Goal: Task Accomplishment & Management: Manage account settings

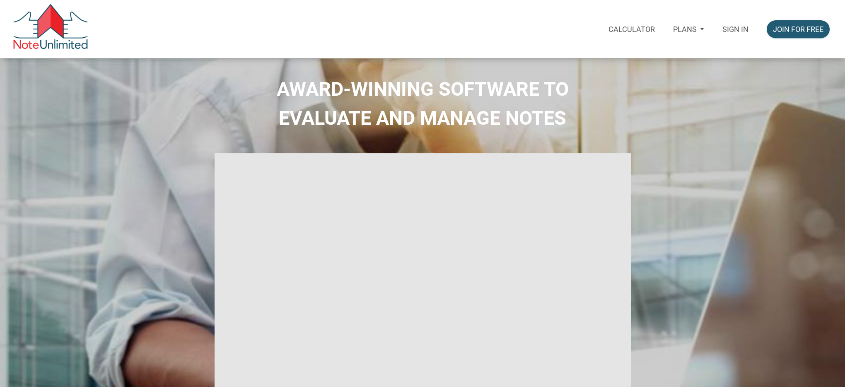
select select
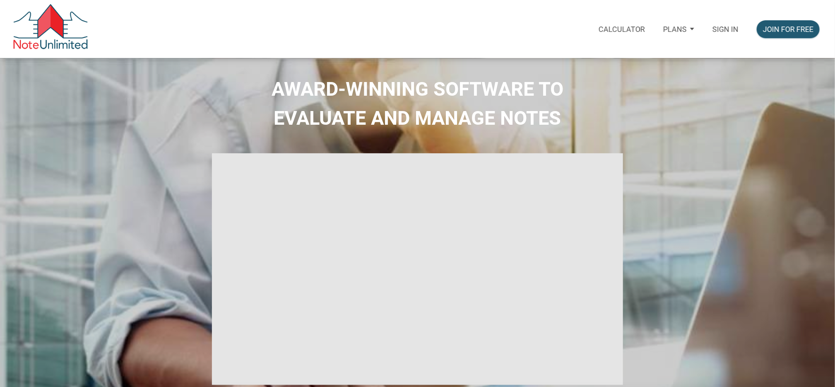
click at [729, 29] on p "Sign in" at bounding box center [726, 29] width 26 height 9
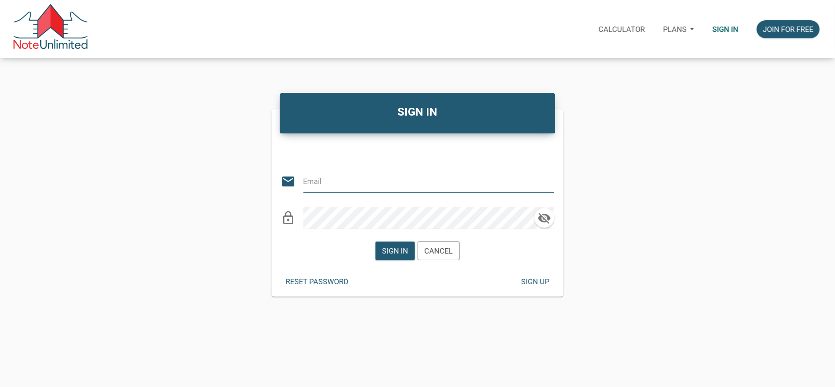
type input "automationnoteunlimited+buyer@gmail.com"
click at [391, 249] on div "Sign in" at bounding box center [395, 250] width 26 height 11
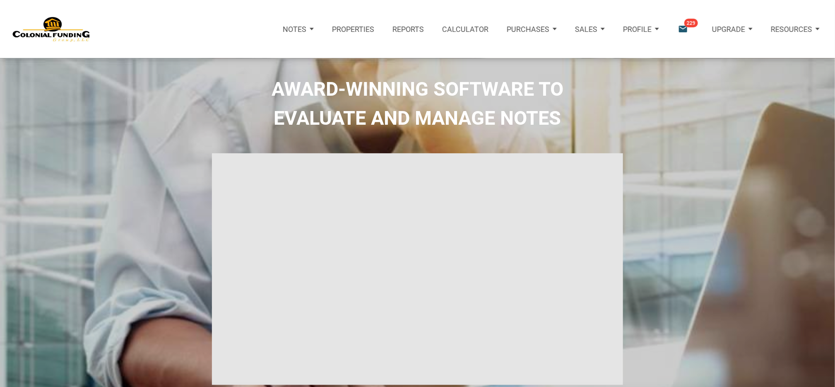
type input "Introduction to new features"
select select
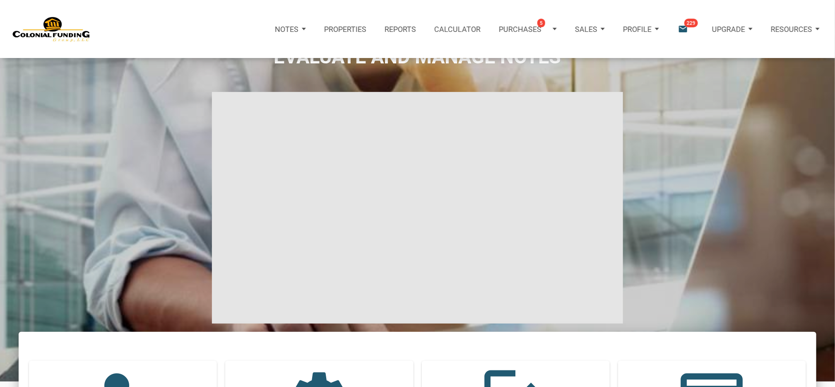
scroll to position [29, 0]
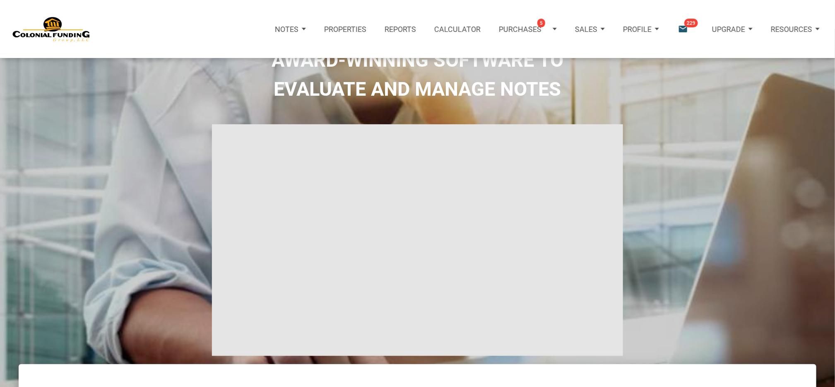
click at [307, 28] on div "Notes" at bounding box center [290, 29] width 49 height 30
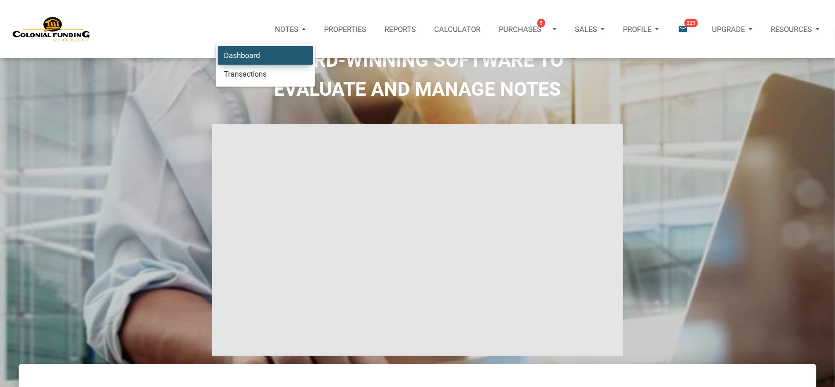
click at [270, 54] on link "Dashboard" at bounding box center [265, 55] width 95 height 19
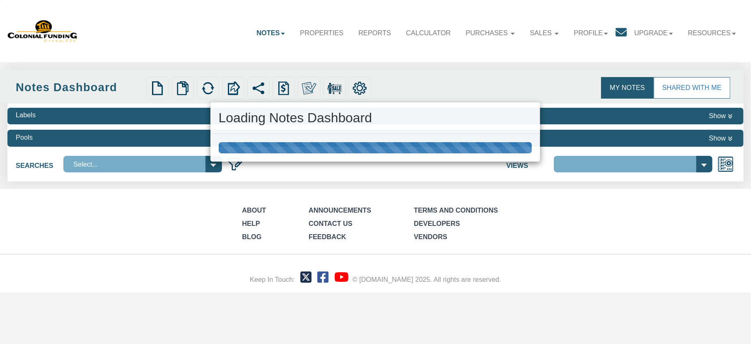
select select "316"
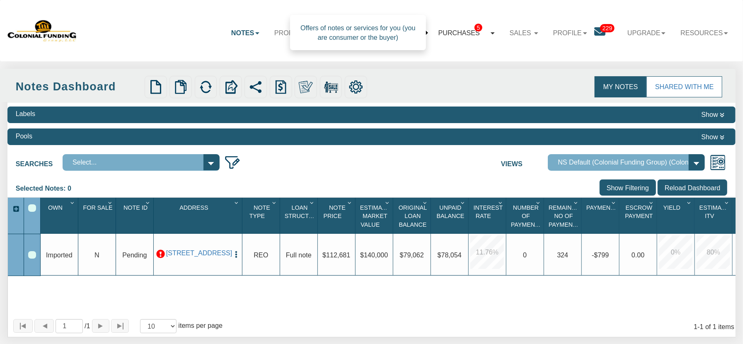
click at [480, 32] on link "Purchases 5" at bounding box center [466, 33] width 71 height 24
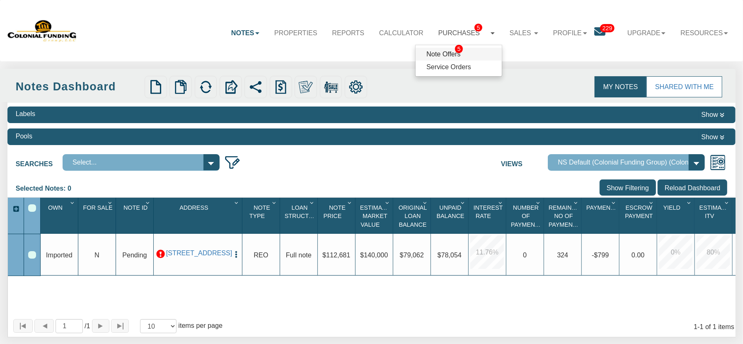
click at [427, 53] on link "Note Offers 5" at bounding box center [458, 54] width 86 height 13
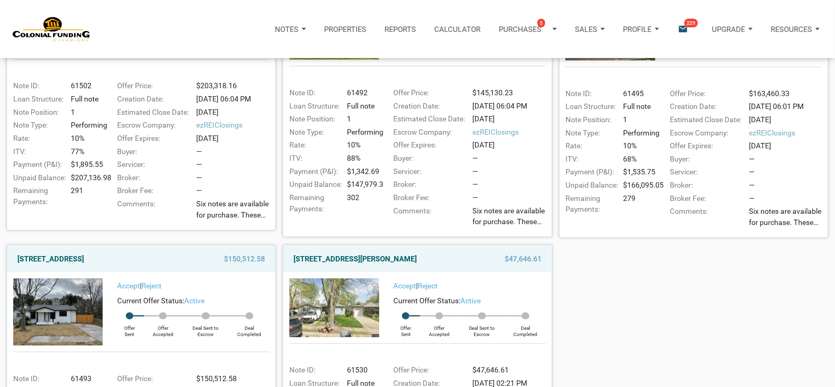
scroll to position [75, 0]
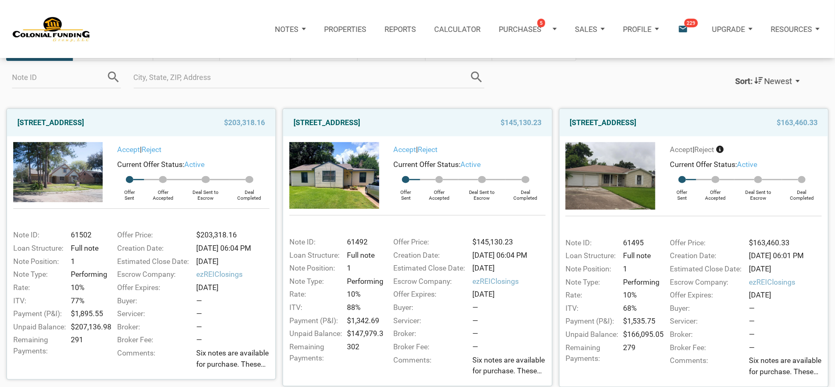
click at [338, 157] on img at bounding box center [335, 175] width 90 height 67
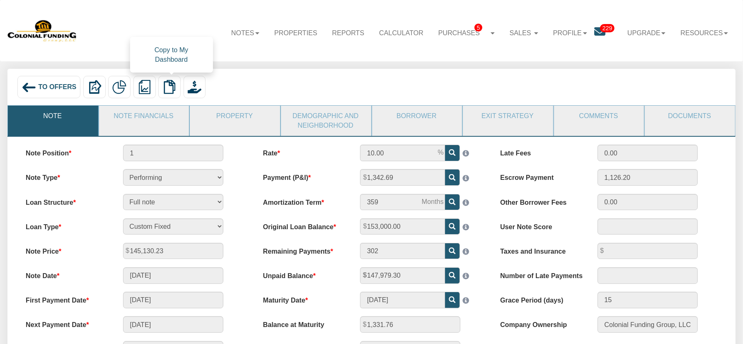
click at [170, 89] on img at bounding box center [169, 87] width 14 height 14
click at [659, 35] on link "Upgrade" at bounding box center [646, 32] width 53 height 23
click at [610, 52] on link "Personal" at bounding box center [630, 53] width 86 height 13
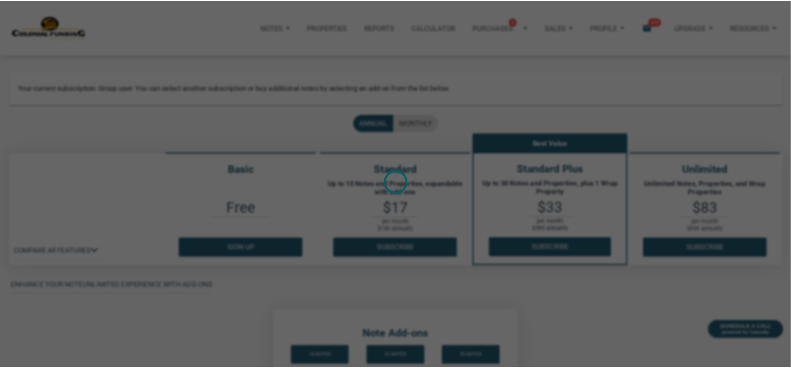
scroll to position [224, 0]
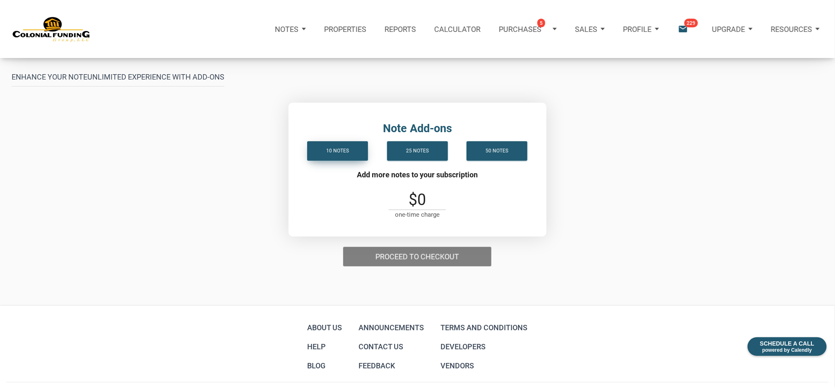
click at [340, 154] on div "10 notes" at bounding box center [338, 150] width 23 height 11
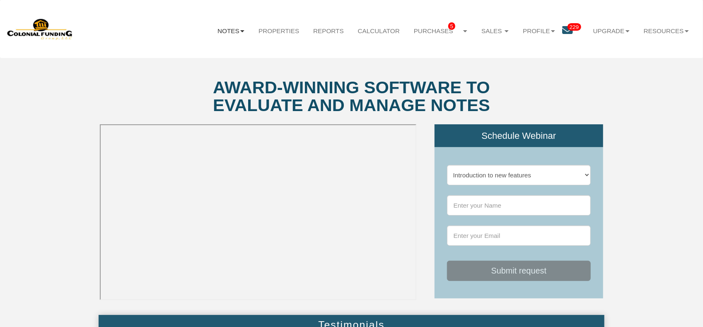
click at [240, 31] on b at bounding box center [242, 31] width 4 height 2
click at [216, 50] on link "Dashboard" at bounding box center [211, 51] width 82 height 12
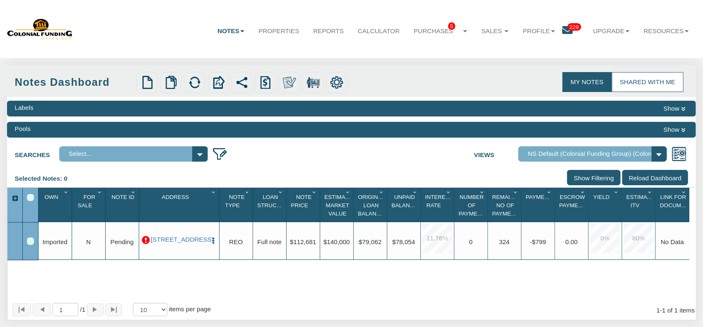
click at [645, 81] on link "Shared with Me" at bounding box center [648, 82] width 72 height 20
